Goal: Transaction & Acquisition: Purchase product/service

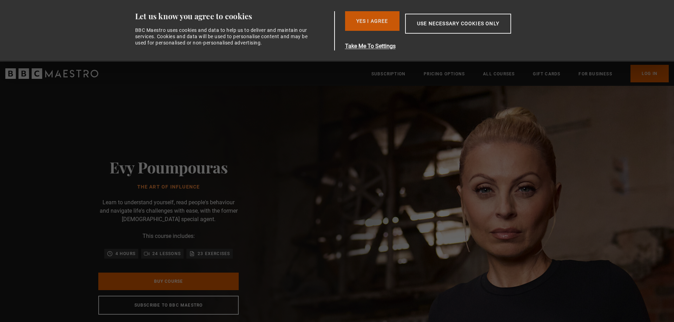
click at [372, 25] on button "Yes I Agree" at bounding box center [372, 21] width 54 height 20
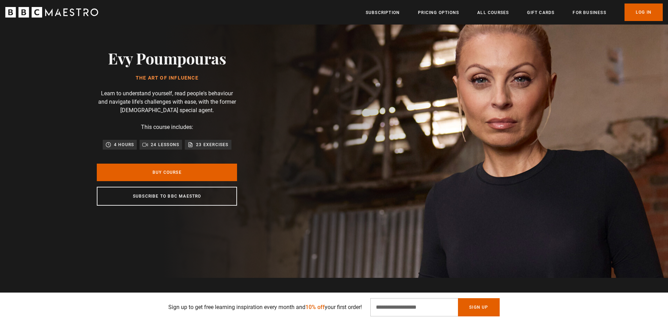
scroll to position [35, 0]
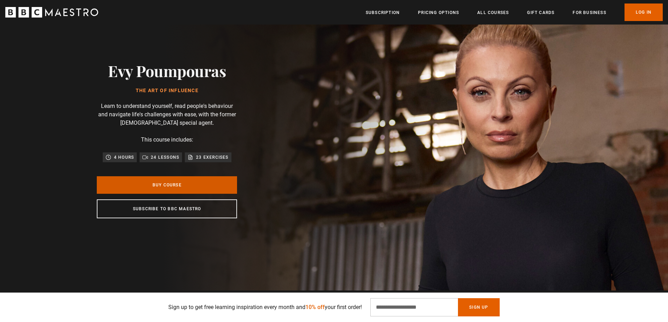
click at [179, 182] on link "Buy Course" at bounding box center [167, 185] width 140 height 18
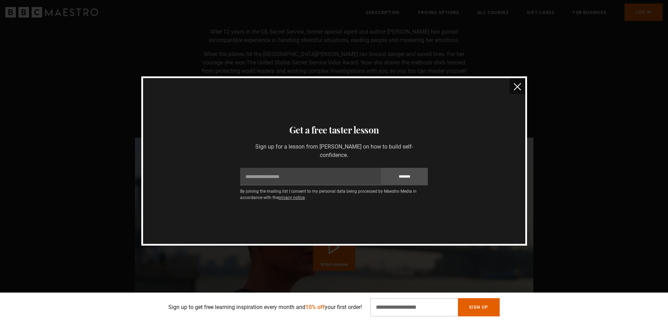
scroll to position [526, 0]
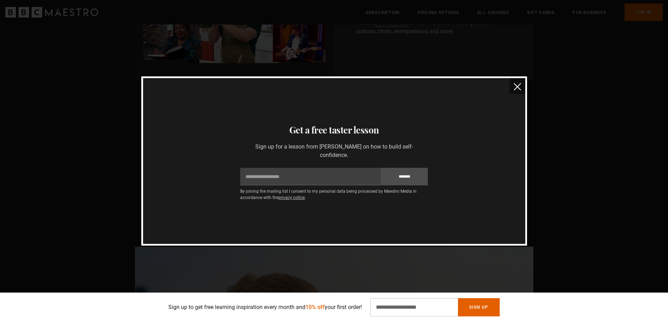
click at [524, 85] on button "close" at bounding box center [518, 86] width 16 height 16
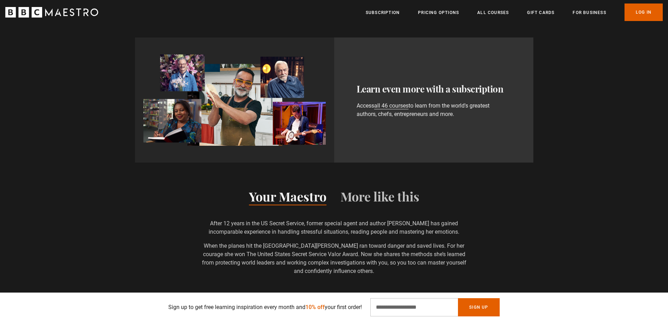
scroll to position [631, 0]
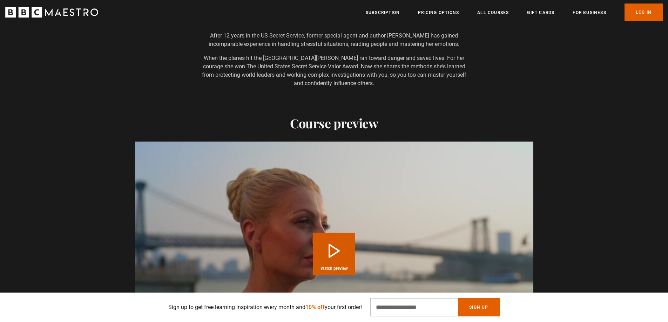
click at [400, 210] on video "Video Player" at bounding box center [334, 254] width 398 height 224
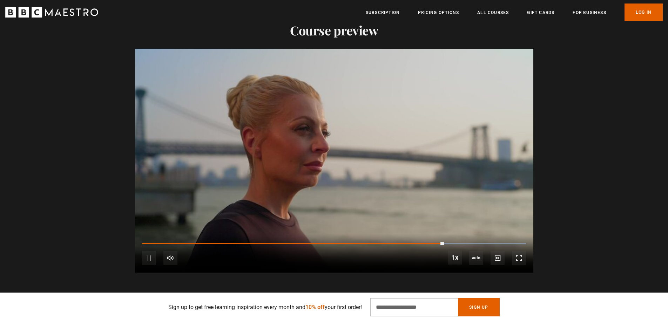
scroll to position [737, 0]
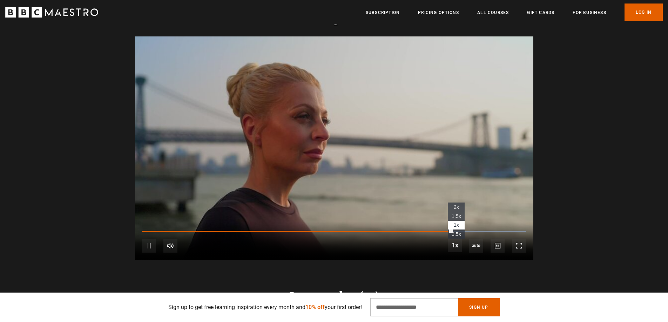
click at [459, 215] on span "1.5x" at bounding box center [456, 217] width 9 height 6
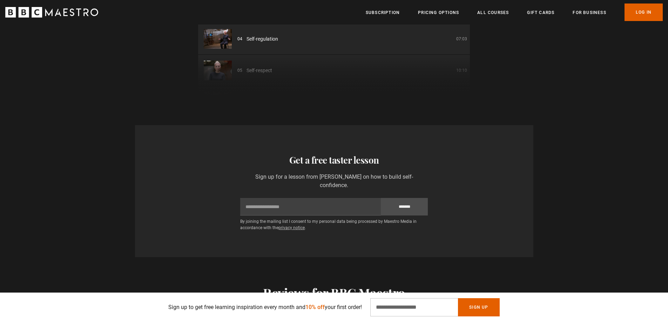
scroll to position [1333, 0]
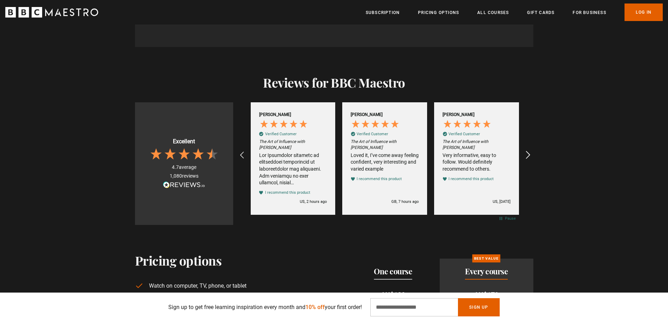
click at [532, 160] on icon "REVIEWS.io Carousel Scroll Right" at bounding box center [528, 155] width 10 height 10
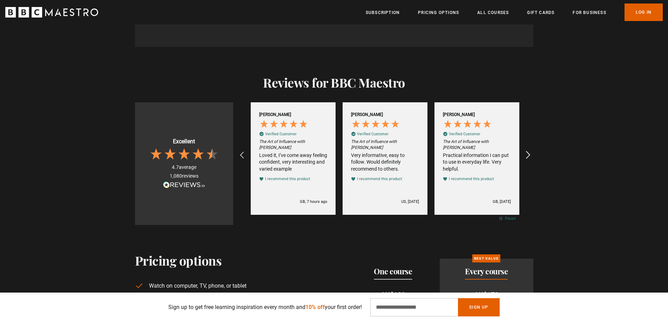
scroll to position [0, 92]
click at [532, 160] on icon "REVIEWS.io Carousel Scroll Right" at bounding box center [528, 155] width 10 height 10
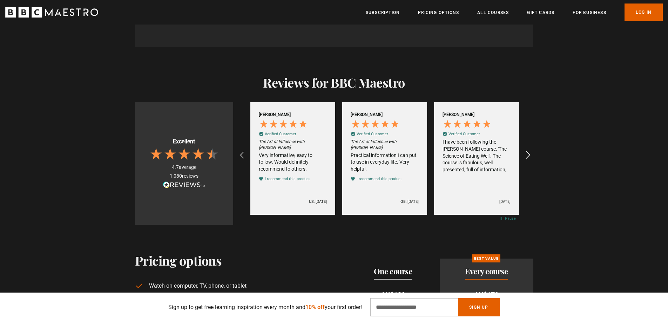
click at [532, 160] on icon "REVIEWS.io Carousel Scroll Right" at bounding box center [528, 155] width 10 height 10
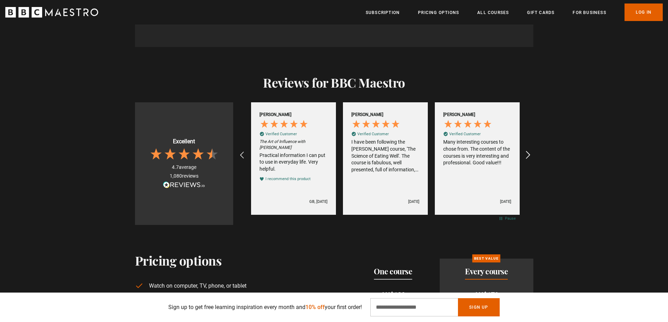
scroll to position [0, 276]
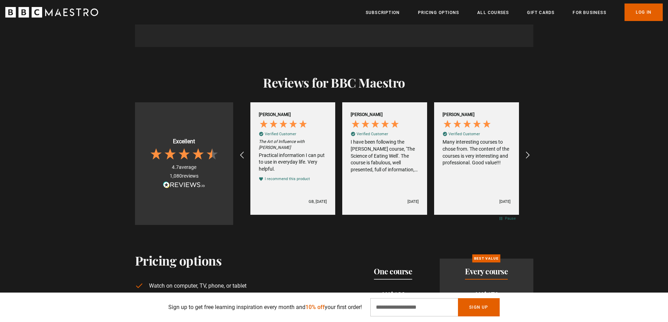
drag, startPoint x: 532, startPoint y: 160, endPoint x: 540, endPoint y: 149, distance: 13.3
click at [538, 156] on div "Reviews for BBC Maestro Excellent 4.7 average 1,080 reviews Marci C Verified Cu…" at bounding box center [334, 150] width 452 height 150
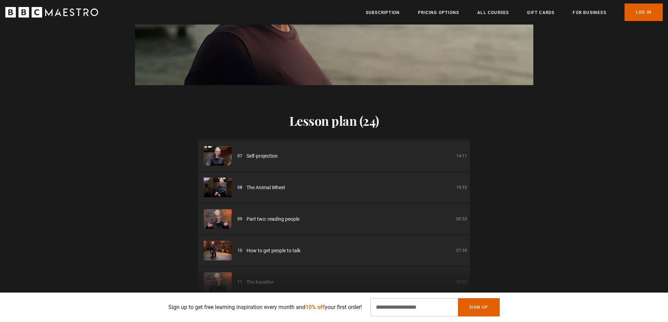
scroll to position [281, 0]
